Goal: Understand process/instructions: Learn how to perform a task or action

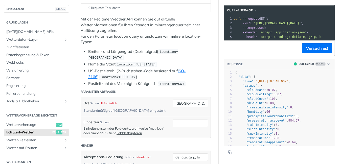
scroll to position [101, 0]
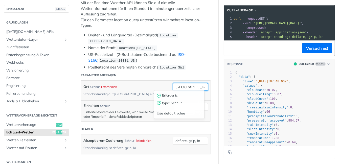
click at [186, 85] on input "[GEOGRAPHIC_DATA]" at bounding box center [190, 87] width 35 height 8
drag, startPoint x: 188, startPoint y: 85, endPoint x: 143, endPoint y: 83, distance: 45.0
click at [143, 83] on div "Ort Schnur Erforderlich Standardmäßig auf [GEOGRAPHIC_DATA] eingestellt [GEOGRA…" at bounding box center [146, 91] width 130 height 20
type input "G"
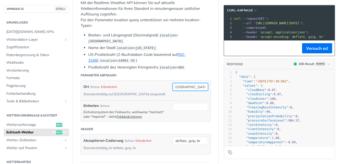
type input "[GEOGRAPHIC_DATA], [GEOGRAPHIC_DATA]"
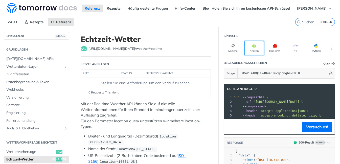
scroll to position [0, 0]
click at [249, 48] on button "Knoten" at bounding box center [253, 48] width 19 height 14
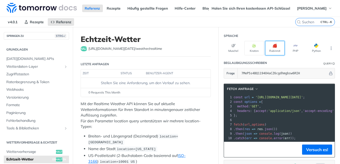
click at [269, 47] on button "Rubinrot" at bounding box center [274, 48] width 19 height 14
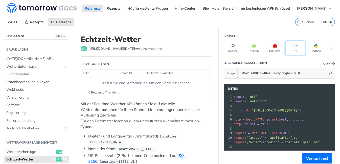
click at [288, 46] on button "PHP" at bounding box center [295, 48] width 19 height 14
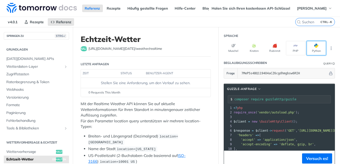
click at [318, 45] on span "button" at bounding box center [318, 46] width 0 height 4
type input "python -m pip install requests"
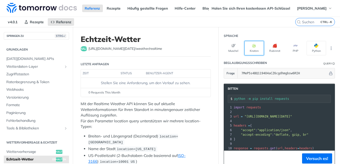
click at [256, 49] on button "Knoten" at bounding box center [253, 48] width 19 height 14
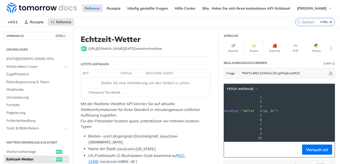
scroll to position [0, 124]
drag, startPoint x: 251, startPoint y: 96, endPoint x: 326, endPoint y: 95, distance: 75.0
click at [182, 96] on span "'[URL][DOMAIN_NAME][DATE]'" at bounding box center [158, 98] width 47 height 4
copy span "[URL][DOMAIN_NAME][DATE]"
